Goal: Task Accomplishment & Management: Use online tool/utility

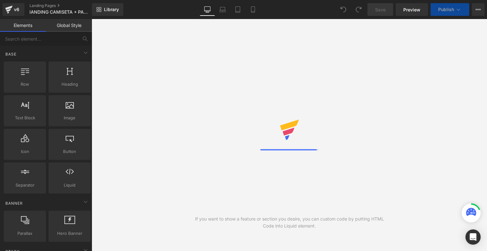
click at [254, 10] on icon at bounding box center [253, 9] width 6 height 6
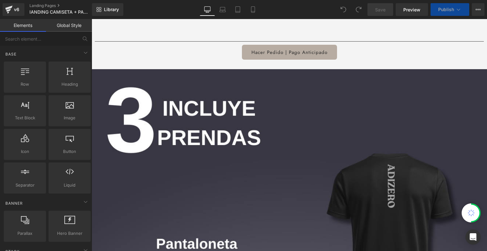
click at [254, 10] on icon at bounding box center [253, 9] width 6 height 6
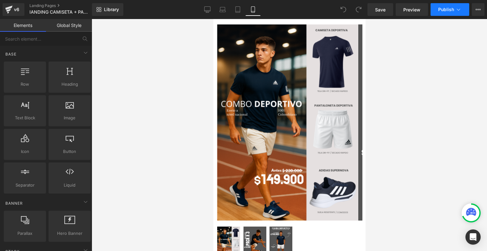
click at [466, 9] on button "Publish" at bounding box center [450, 9] width 39 height 13
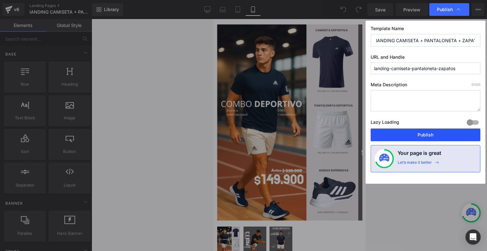
click at [421, 132] on button "Publish" at bounding box center [426, 134] width 110 height 13
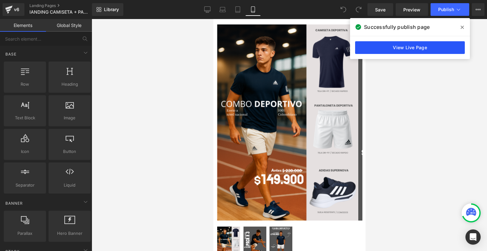
click at [423, 45] on link "View Live Page" at bounding box center [410, 47] width 110 height 13
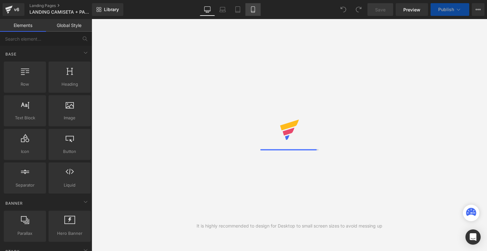
click at [257, 15] on link "Mobile" at bounding box center [252, 9] width 15 height 13
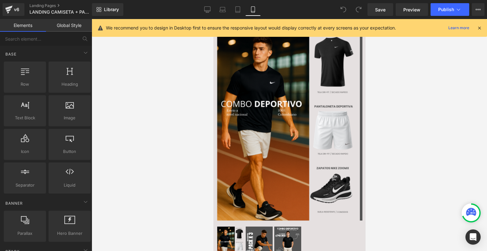
click at [482, 28] on icon at bounding box center [480, 28] width 6 height 6
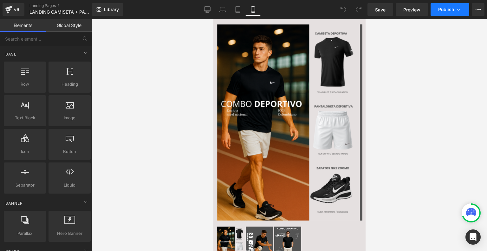
click at [441, 9] on span "Publish" at bounding box center [446, 9] width 16 height 5
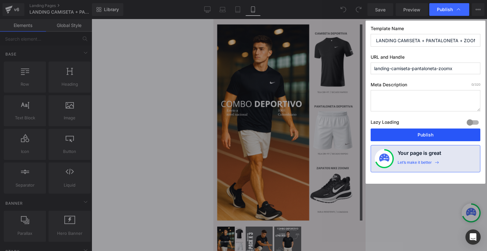
click at [408, 133] on button "Publish" at bounding box center [426, 134] width 110 height 13
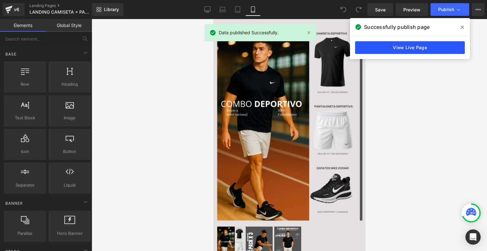
click at [408, 48] on link "View Live Page" at bounding box center [410, 47] width 110 height 13
